Goal: Task Accomplishment & Management: Use online tool/utility

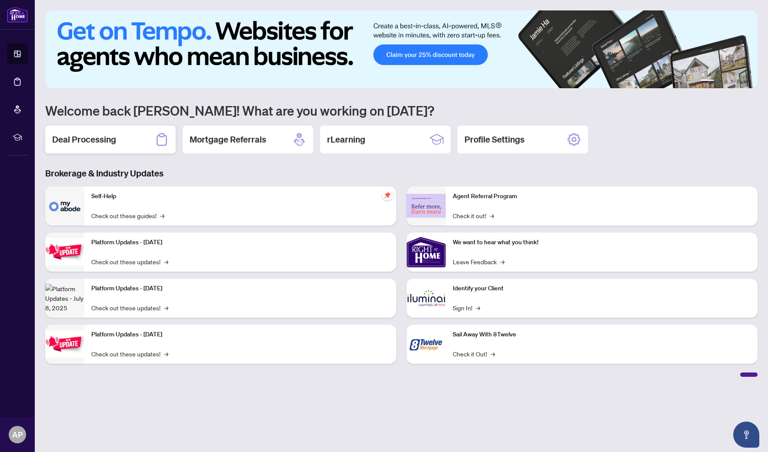
click at [61, 143] on h2 "Deal Processing" at bounding box center [84, 140] width 64 height 12
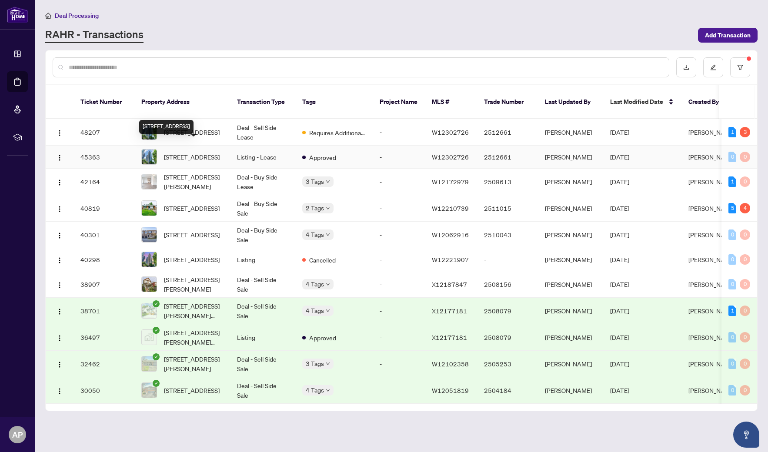
click at [194, 127] on div "[STREET_ADDRESS]" at bounding box center [166, 127] width 54 height 14
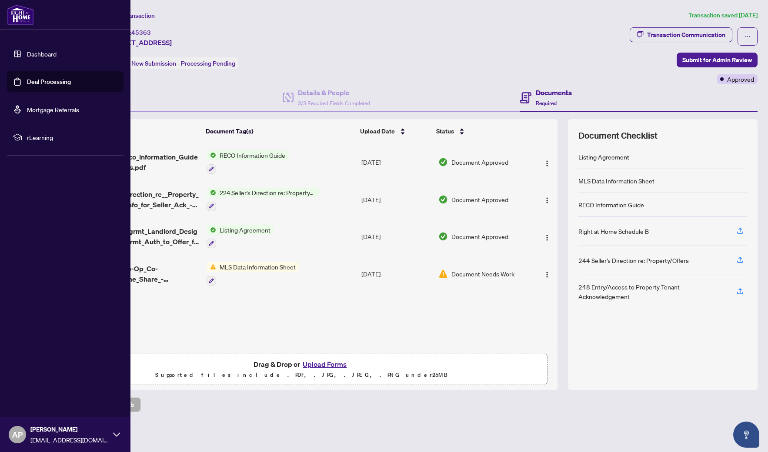
click at [52, 80] on link "Deal Processing" at bounding box center [49, 82] width 44 height 8
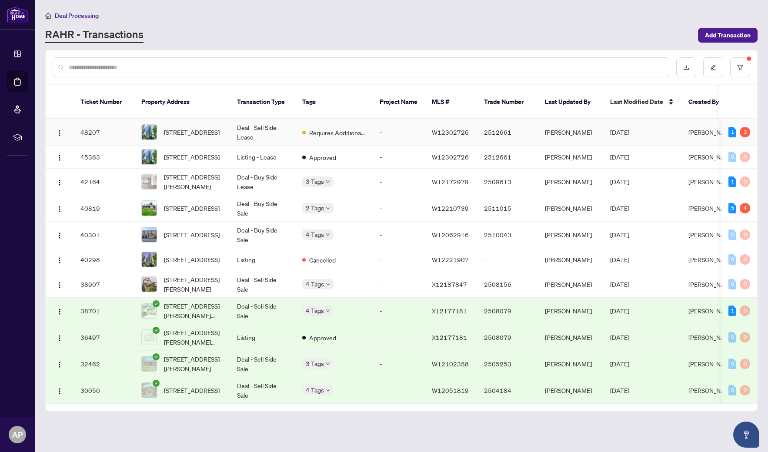
click at [320, 128] on span "Requires Additional Docs" at bounding box center [337, 133] width 57 height 10
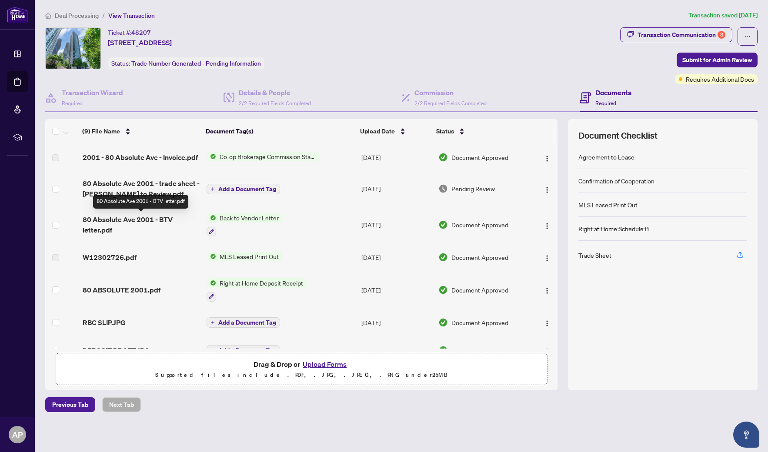
click at [137, 224] on span "80 Absolute Ave 2001 - BTV letter.pdf" at bounding box center [141, 224] width 117 height 21
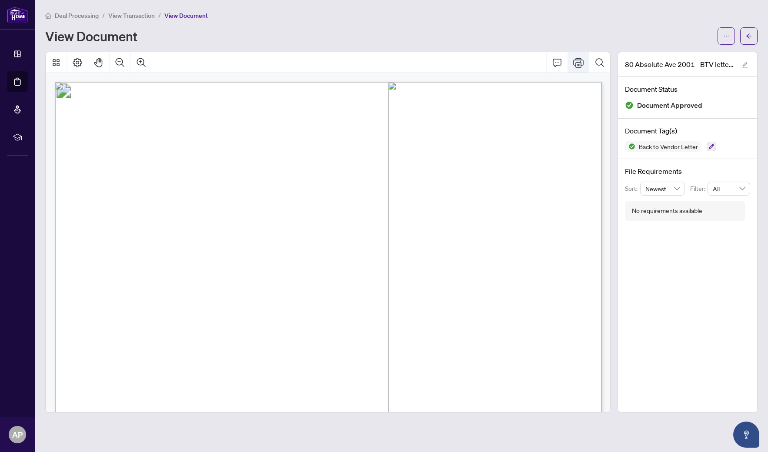
click at [579, 65] on icon "Print" at bounding box center [578, 63] width 10 height 10
